Goal: Information Seeking & Learning: Learn about a topic

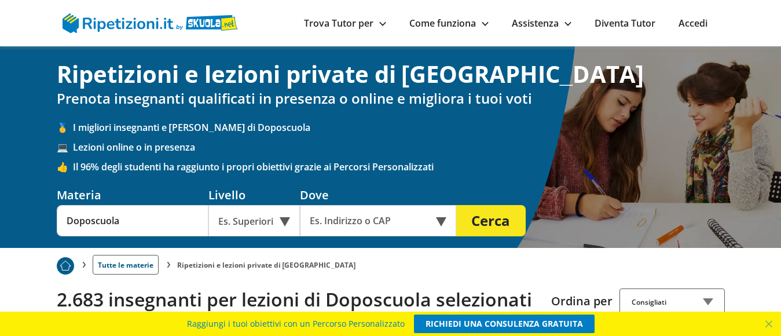
click at [368, 25] on link "Trova Tutor per" at bounding box center [345, 23] width 82 height 13
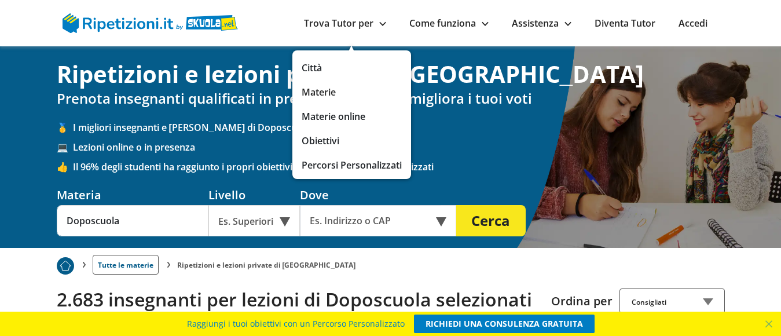
click at [322, 89] on link "Materie" at bounding box center [352, 92] width 100 height 16
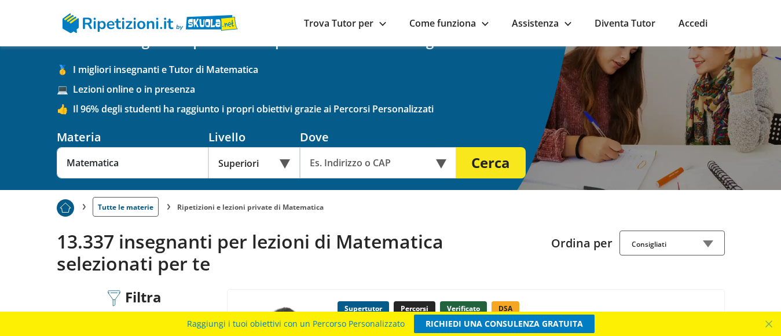
click at [440, 162] on div "Online o in presenza" at bounding box center [378, 162] width 156 height 31
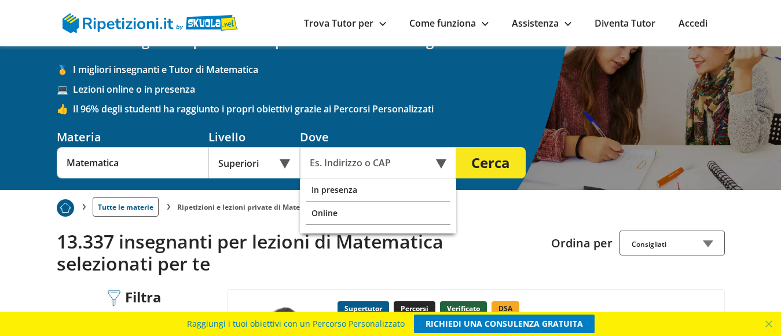
click at [334, 214] on div "Online" at bounding box center [378, 212] width 145 height 23
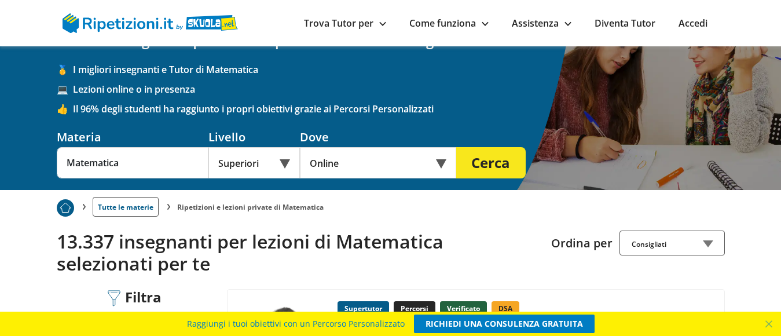
click at [495, 159] on button "Cerca" at bounding box center [490, 162] width 69 height 31
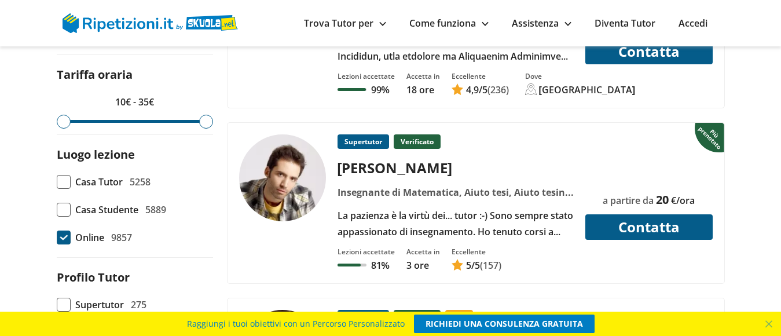
scroll to position [405, 0]
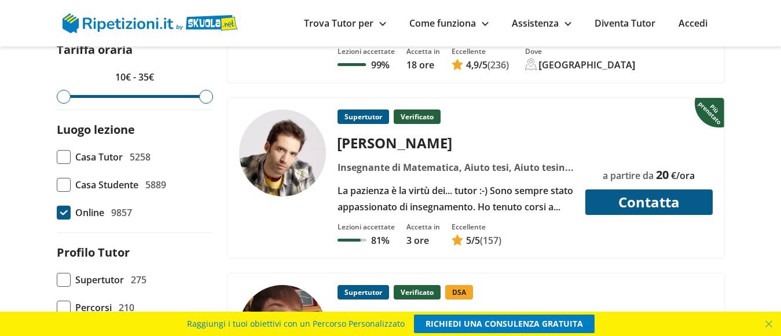
click at [366, 144] on div "[PERSON_NAME]" at bounding box center [455, 142] width 245 height 19
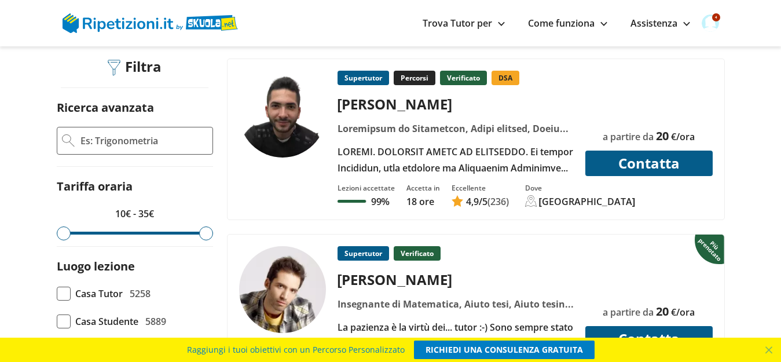
scroll to position [289, 0]
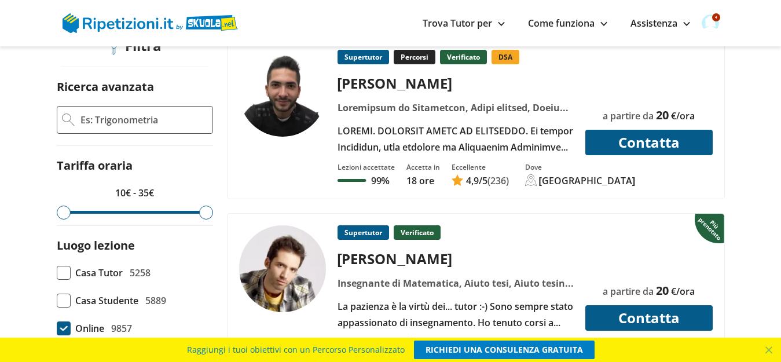
click at [379, 84] on div "[PERSON_NAME]" at bounding box center [455, 82] width 245 height 19
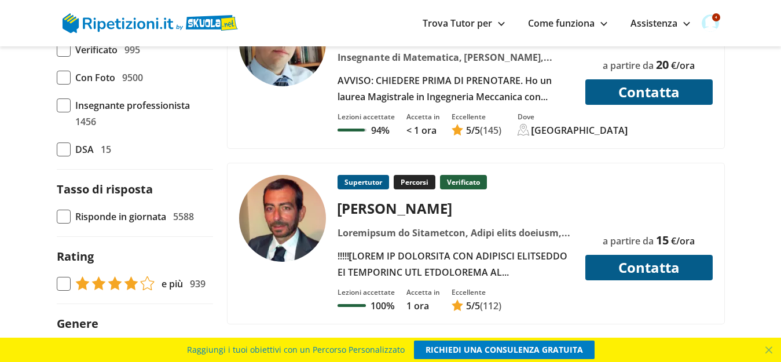
scroll to position [752, 0]
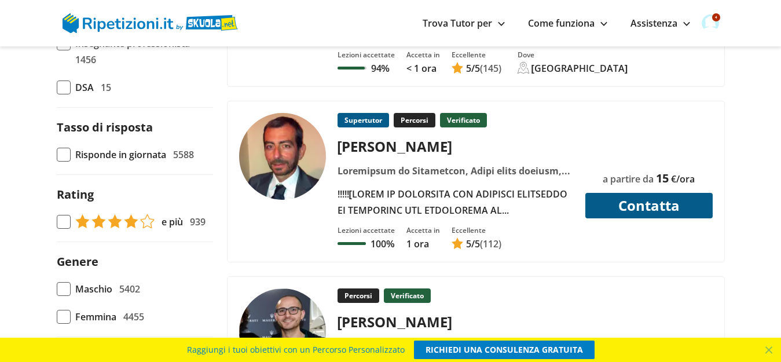
click at [376, 144] on div "[PERSON_NAME]" at bounding box center [455, 146] width 245 height 19
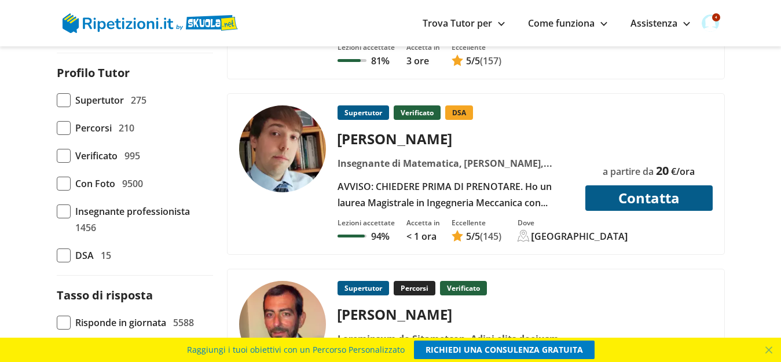
scroll to position [579, 0]
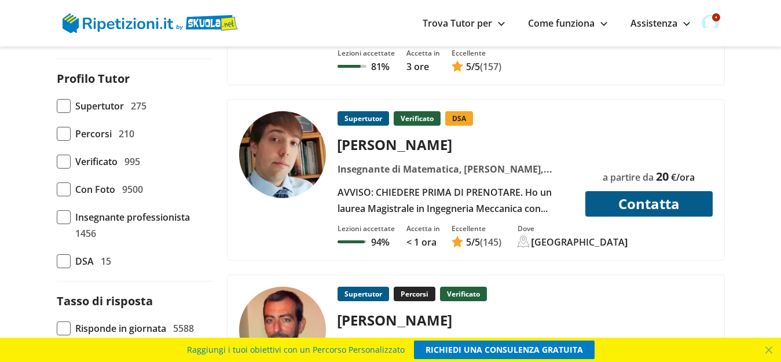
click at [374, 147] on div "[PERSON_NAME]" at bounding box center [455, 144] width 245 height 19
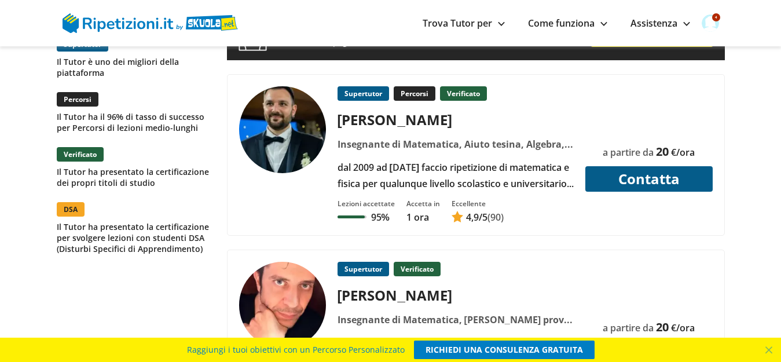
scroll to position [1215, 0]
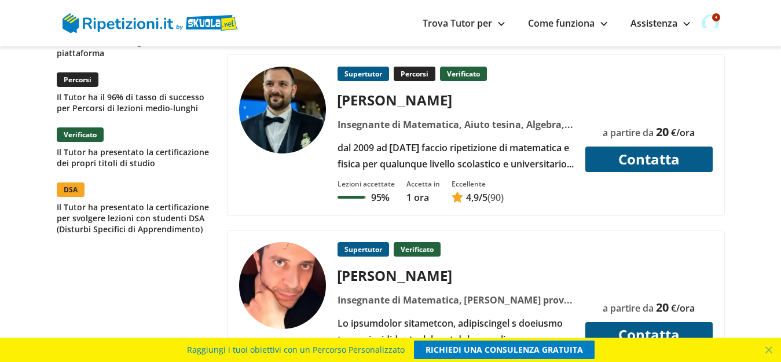
click at [375, 97] on div "[PERSON_NAME]" at bounding box center [455, 99] width 245 height 19
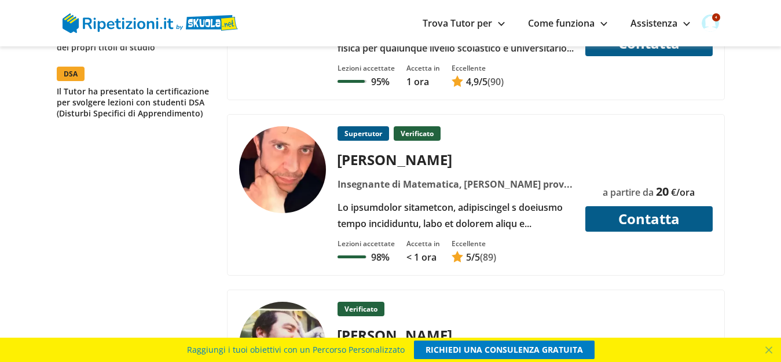
scroll to position [1389, 0]
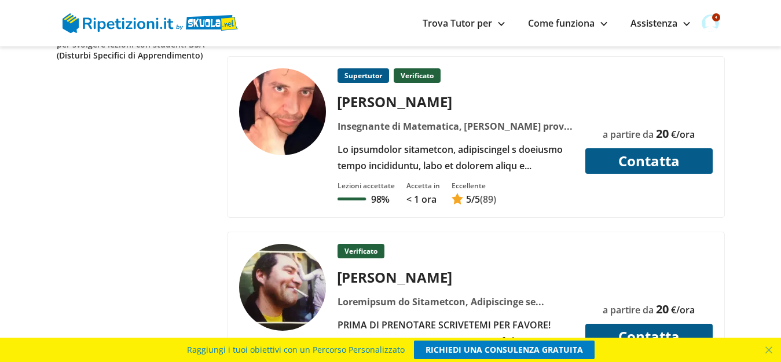
click at [379, 103] on div "[PERSON_NAME]" at bounding box center [455, 101] width 245 height 19
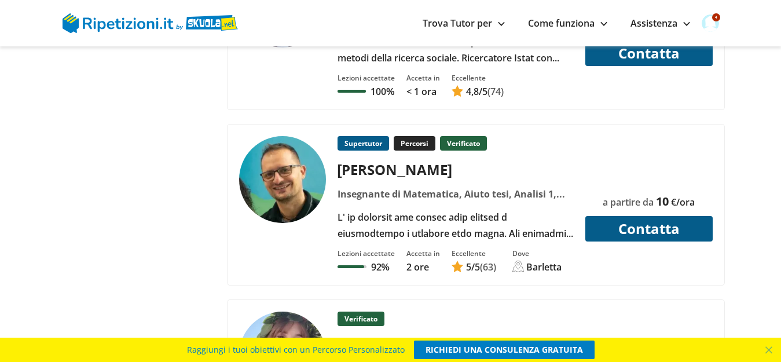
scroll to position [2199, 0]
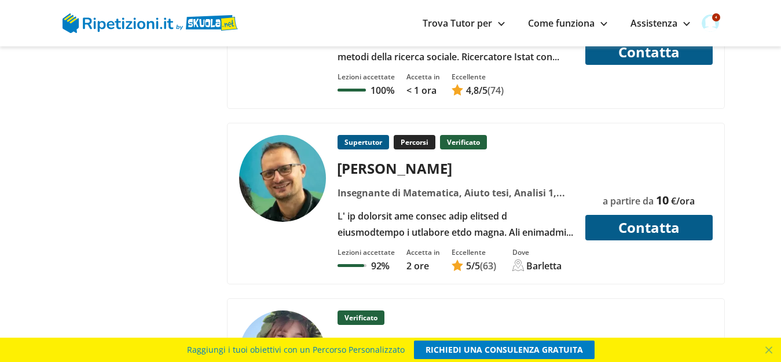
click at [376, 168] on div "[PERSON_NAME]" at bounding box center [455, 168] width 245 height 19
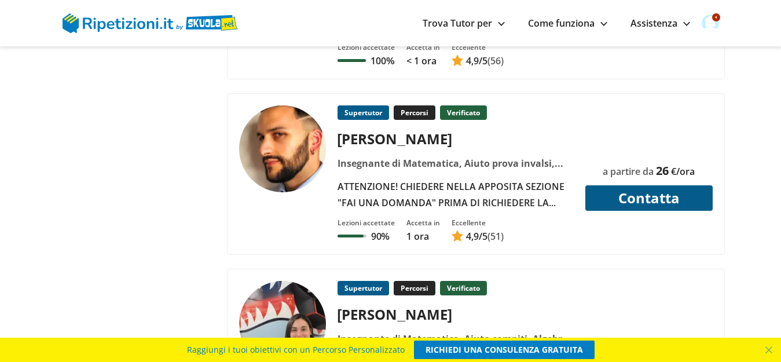
scroll to position [3125, 0]
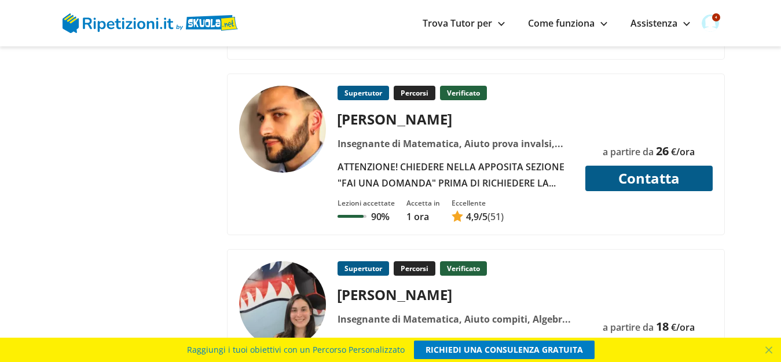
click at [366, 123] on div "[PERSON_NAME]" at bounding box center [455, 118] width 245 height 19
